Goal: Find specific page/section: Find specific page/section

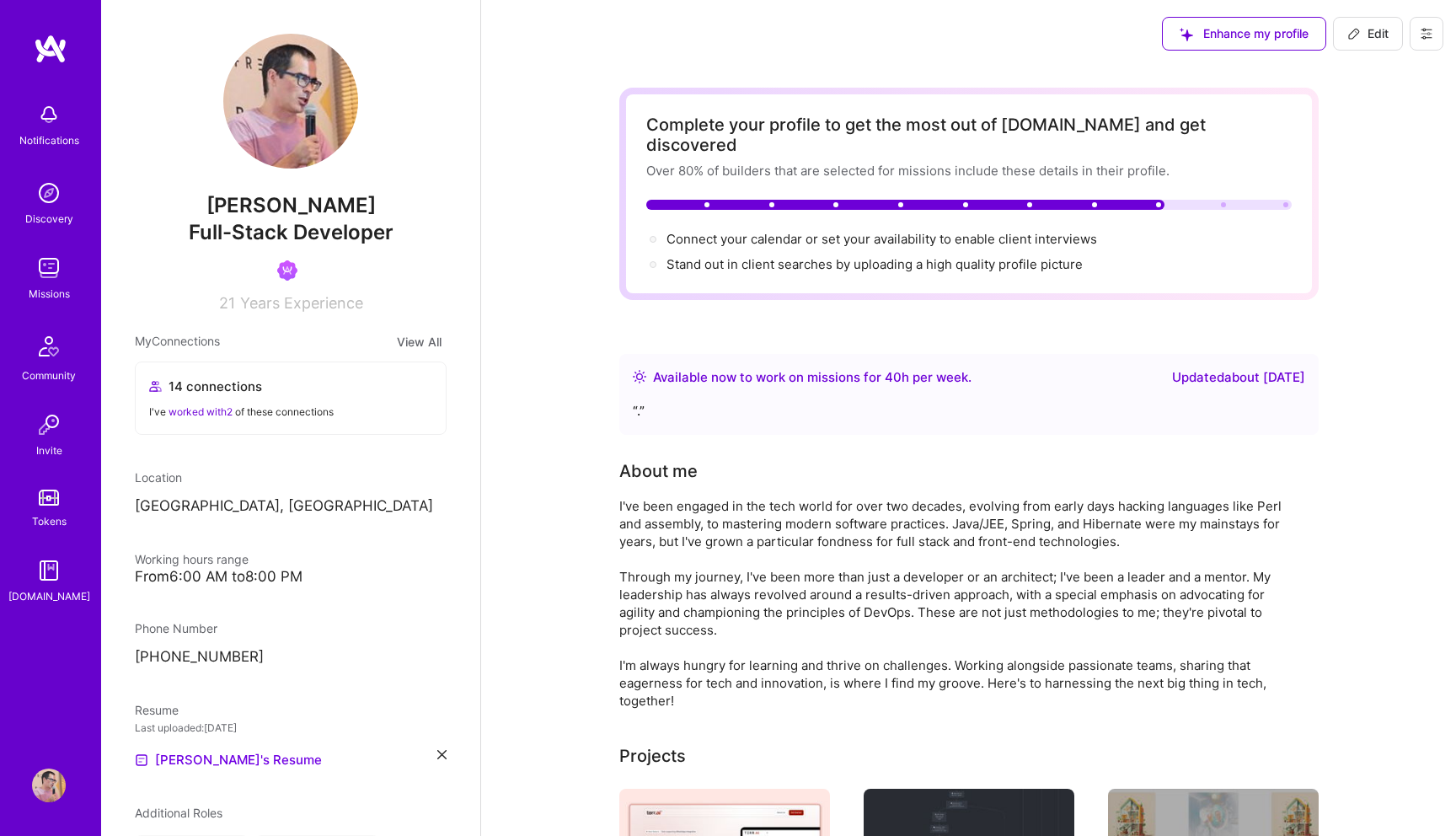
click at [53, 268] on img at bounding box center [49, 268] width 34 height 34
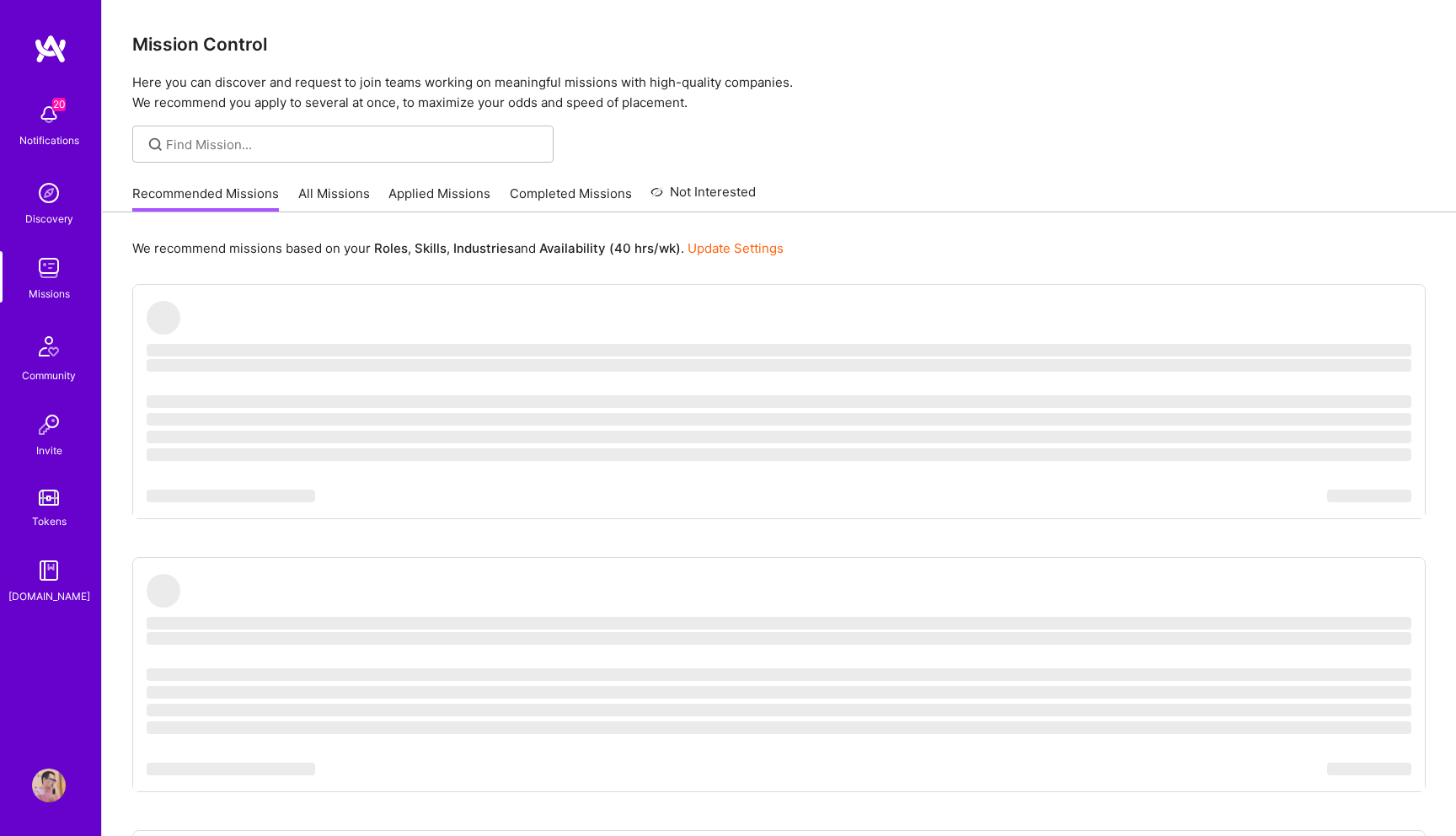
click at [572, 197] on link "Completed Missions" at bounding box center [570, 199] width 122 height 28
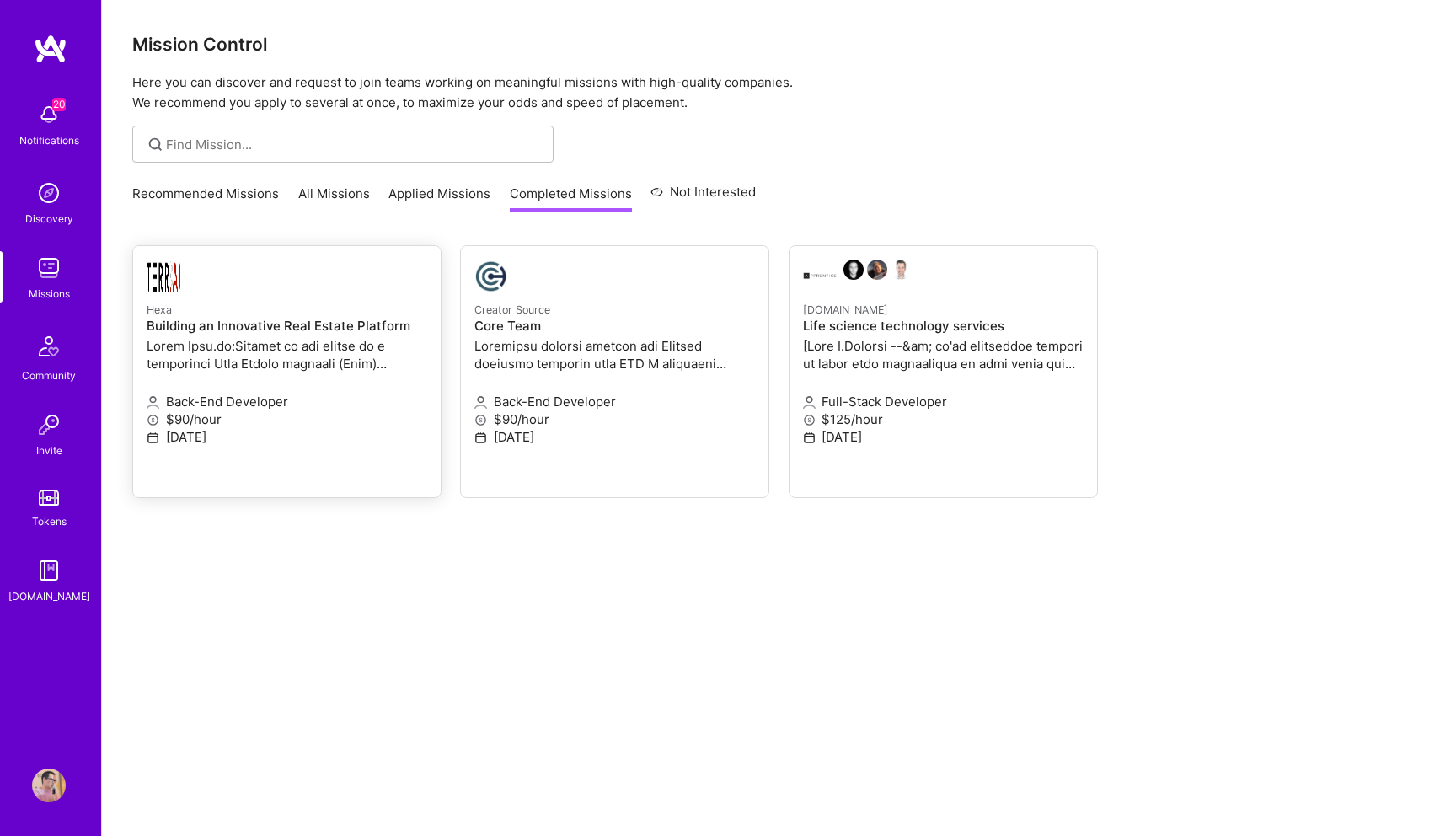
click at [311, 335] on div "Hexa Building an Innovative Real Estate Platform" at bounding box center [286, 338] width 281 height 76
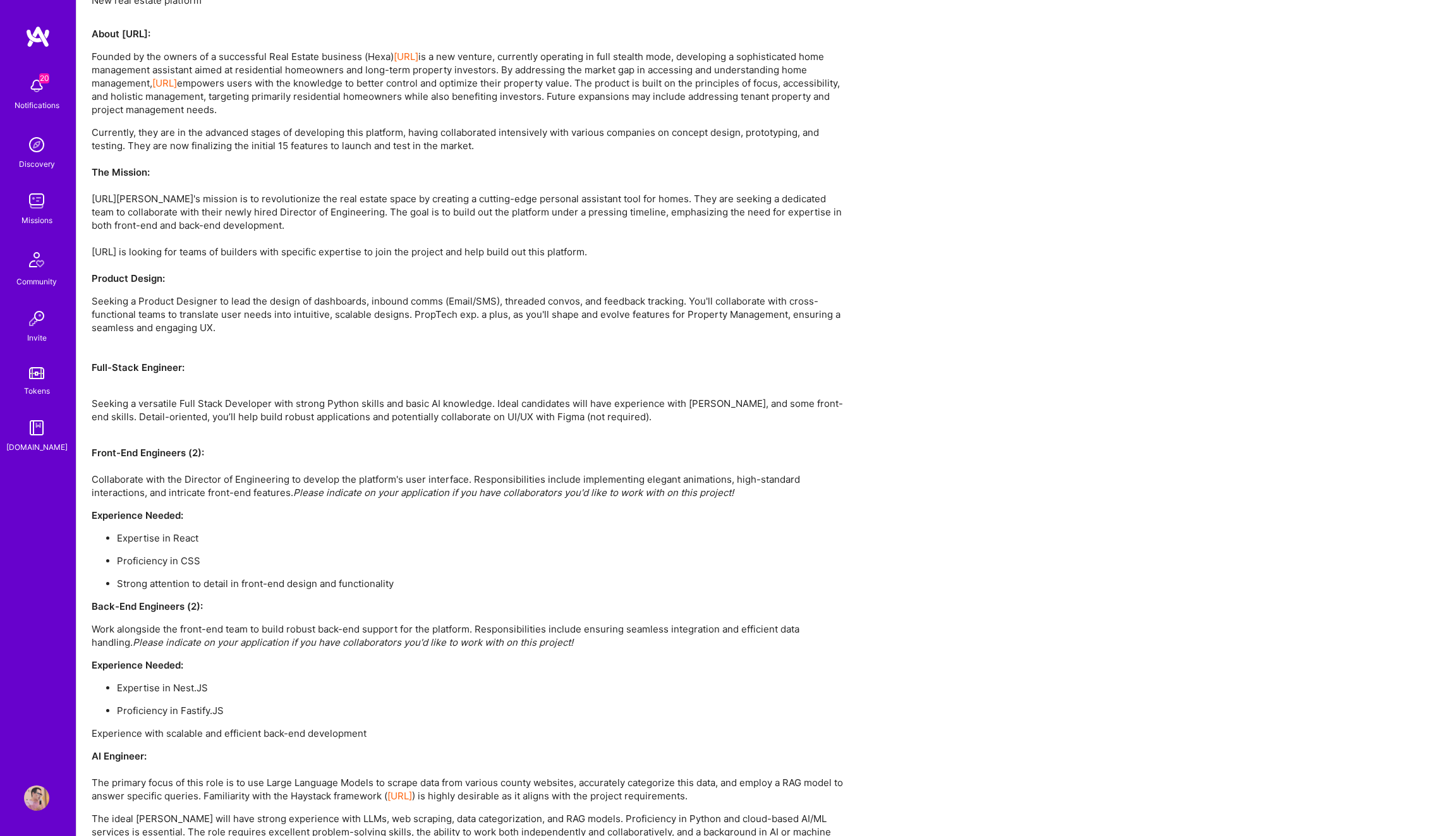
scroll to position [642, 0]
